Goal: Task Accomplishment & Management: Use online tool/utility

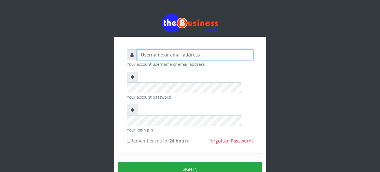
type input "YaronMarcuz"
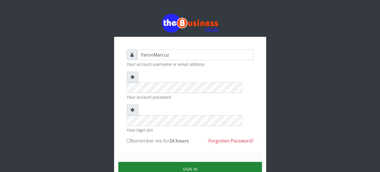
click at [174, 162] on button "Sign in" at bounding box center [190, 169] width 144 height 14
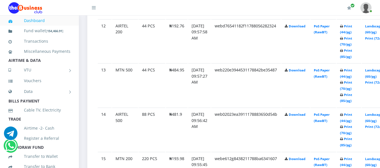
scroll to position [822, 0]
click at [352, 112] on link "Print (44/pg)" at bounding box center [346, 117] width 12 height 10
